Goal: Register for event/course

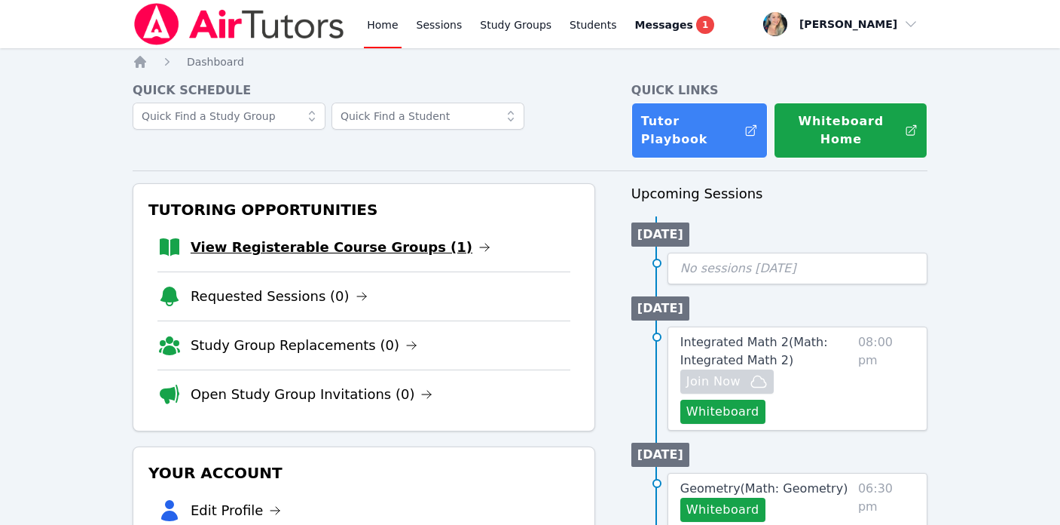
click at [380, 251] on link "View Registerable Course Groups (1)" at bounding box center [341, 247] width 300 height 21
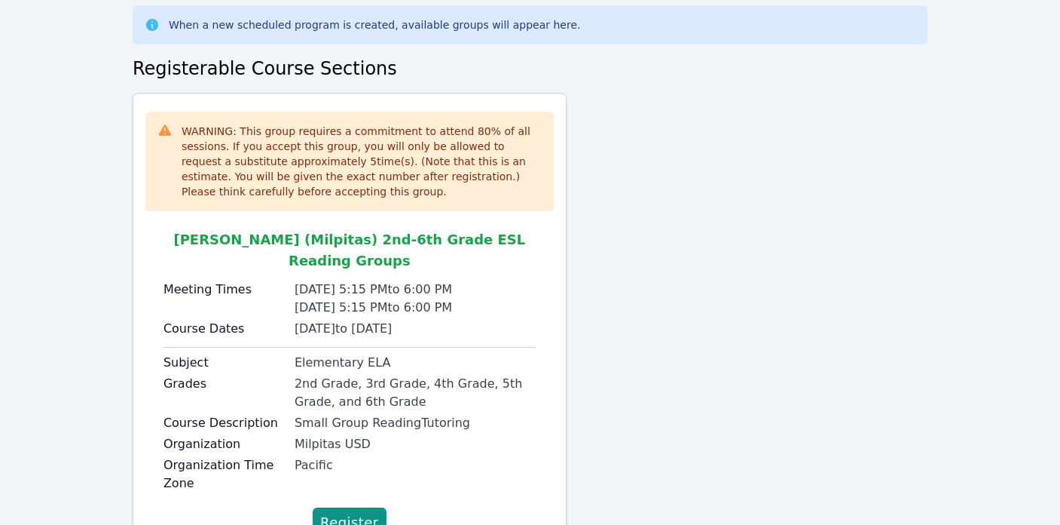
scroll to position [123, 0]
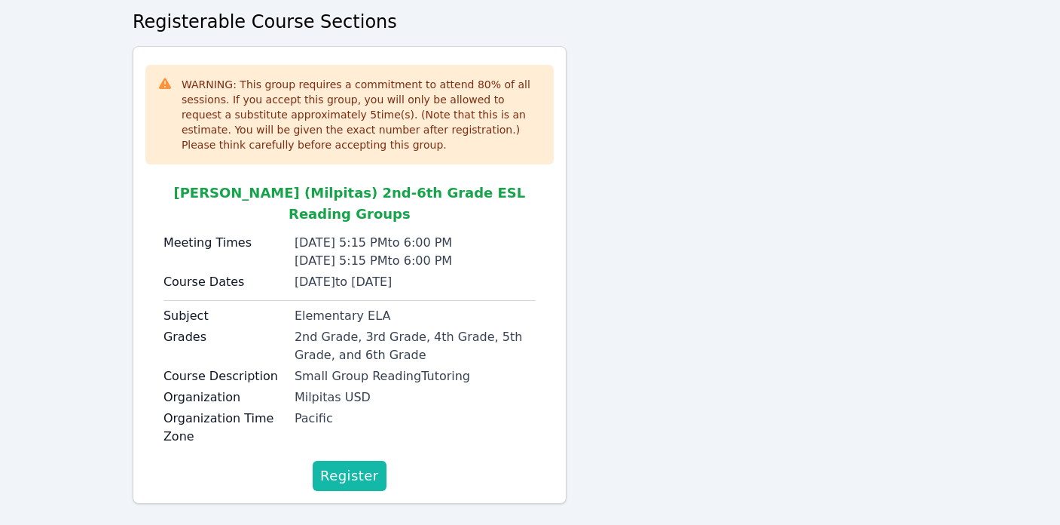
click at [339, 465] on span "Register" at bounding box center [349, 475] width 59 height 21
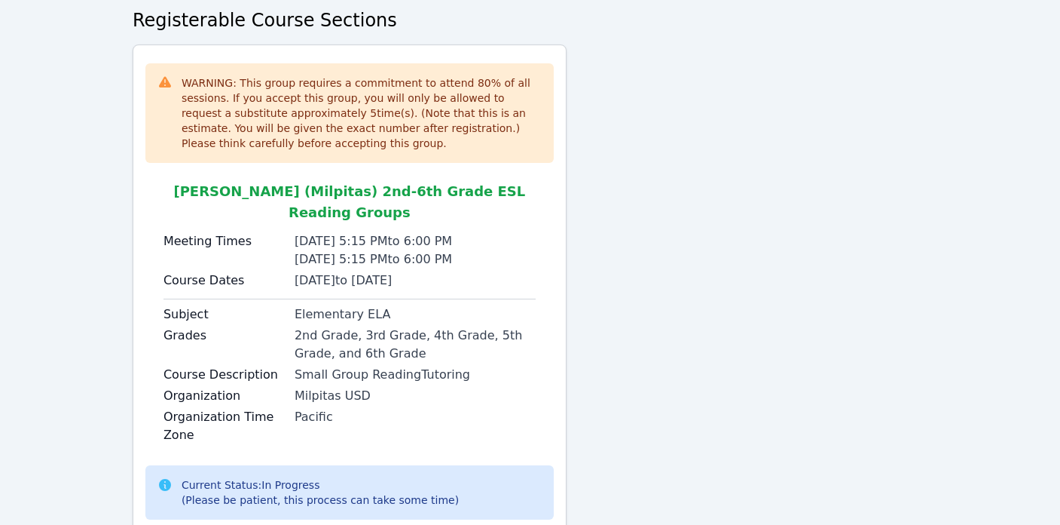
scroll to position [0, 0]
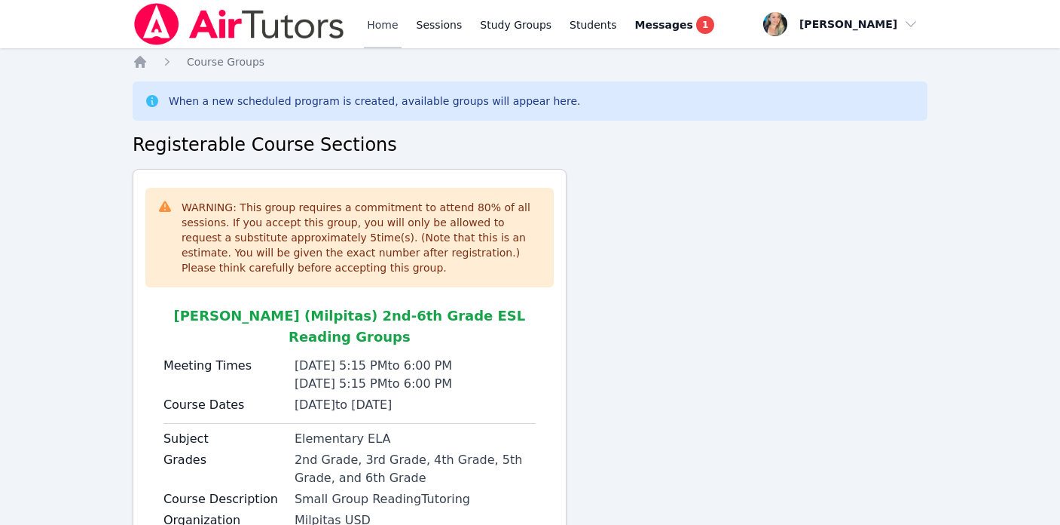
click at [382, 35] on link "Home" at bounding box center [382, 24] width 37 height 48
